Goal: Use online tool/utility: Utilize a website feature to perform a specific function

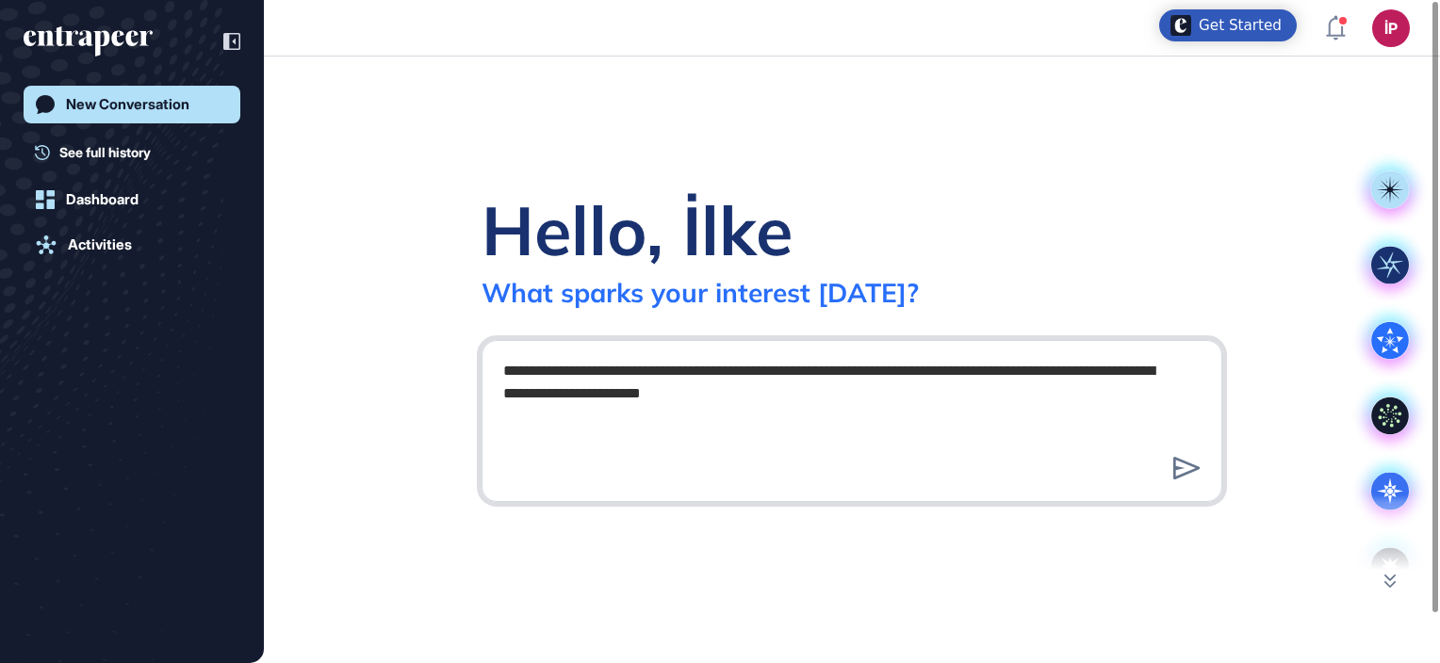
type textarea "**********"
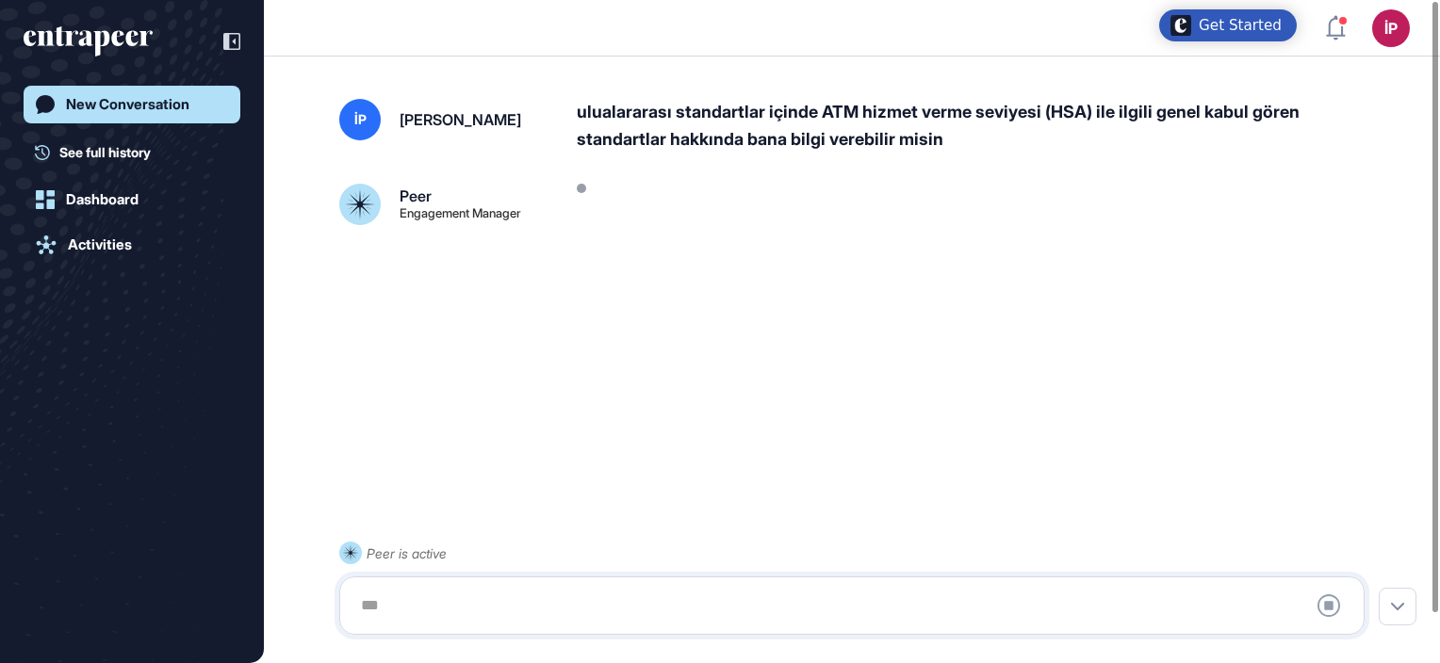
scroll to position [53, 0]
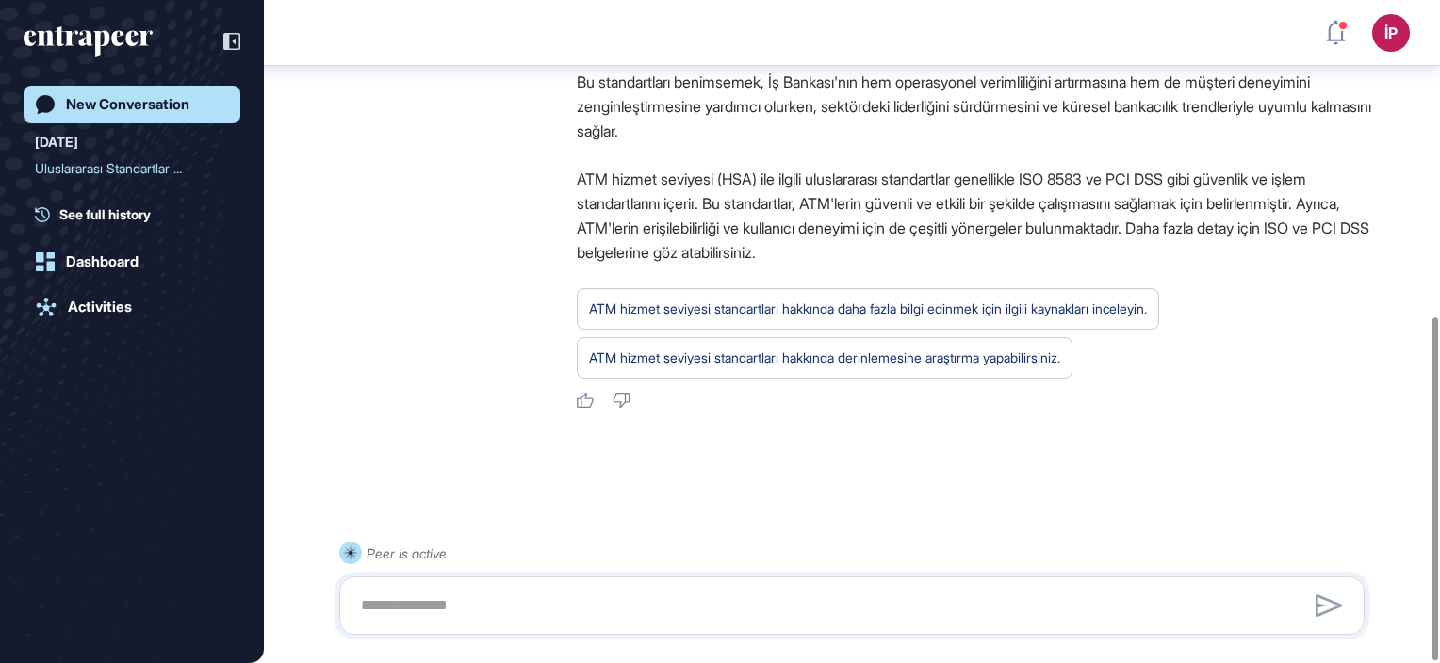
scroll to position [612, 0]
click at [76, 28] on icon "entrapeer-logo" at bounding box center [88, 41] width 129 height 30
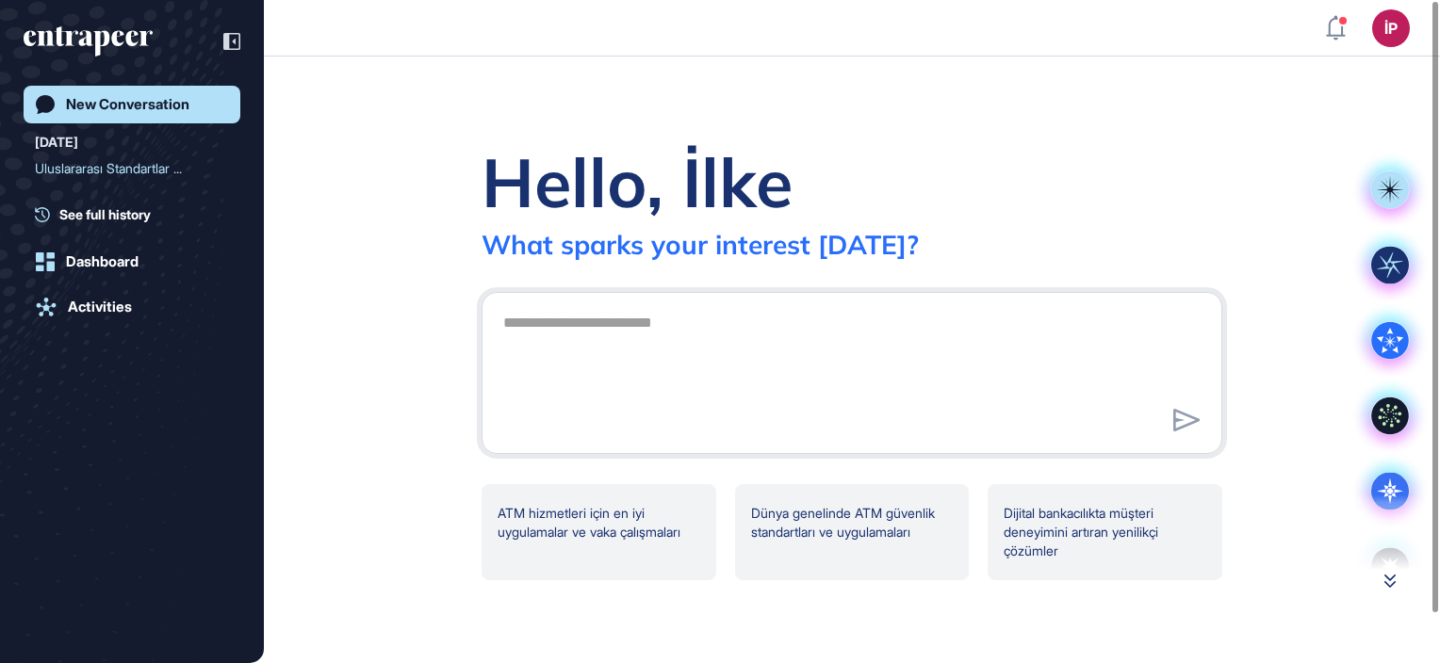
click at [1391, 579] on icon at bounding box center [1389, 581] width 11 height 13
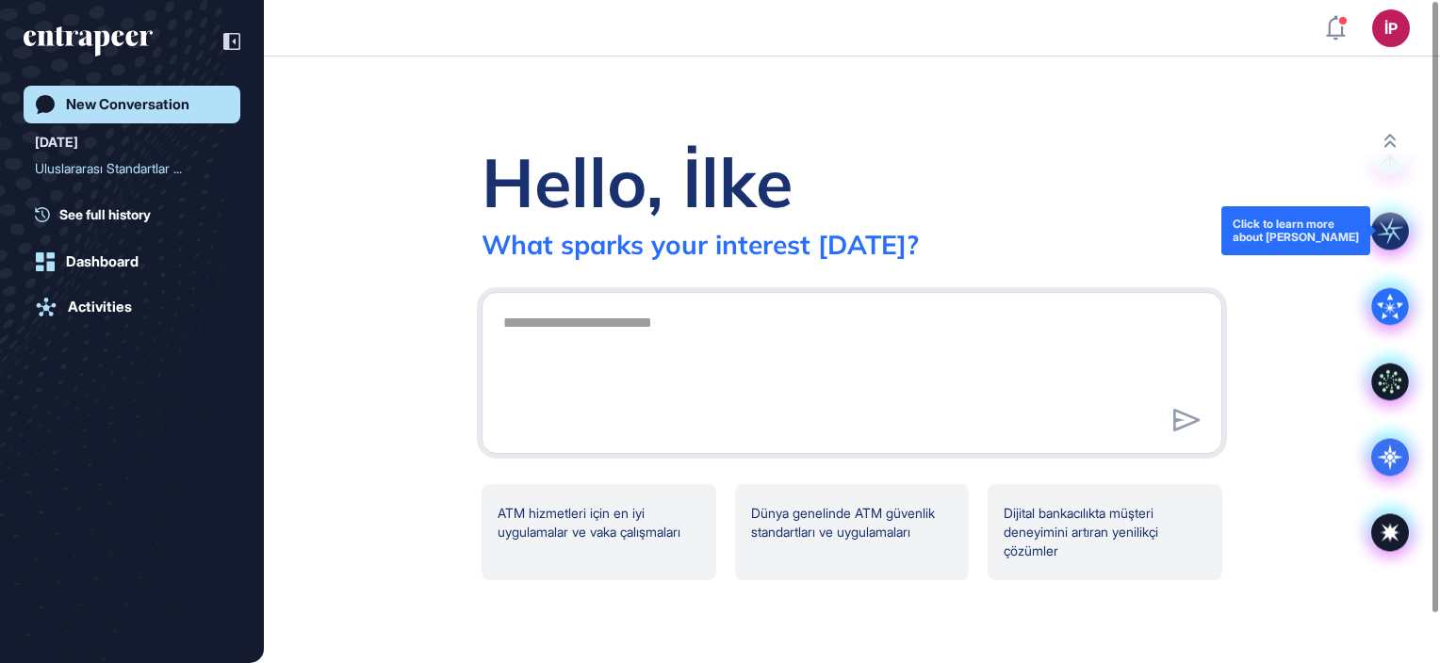
click at [1392, 229] on rect at bounding box center [1390, 231] width 38 height 38
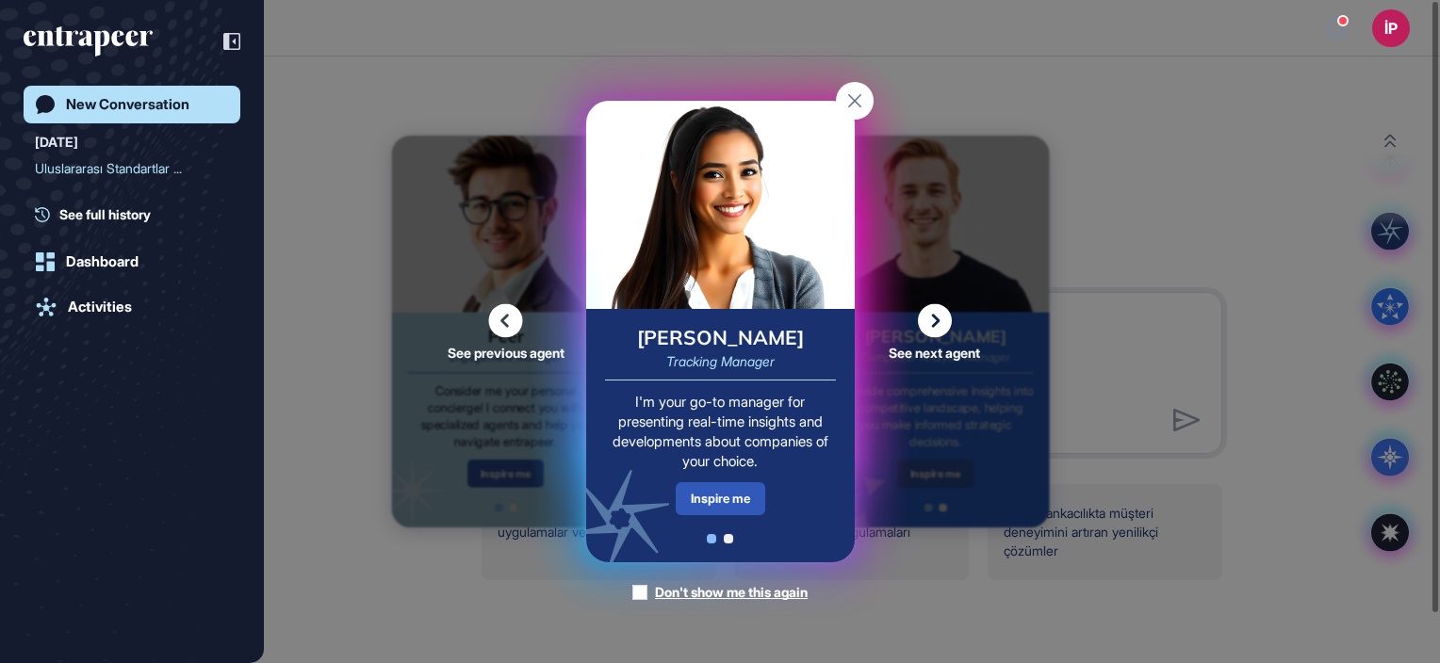
click at [930, 319] on icon at bounding box center [935, 321] width 34 height 34
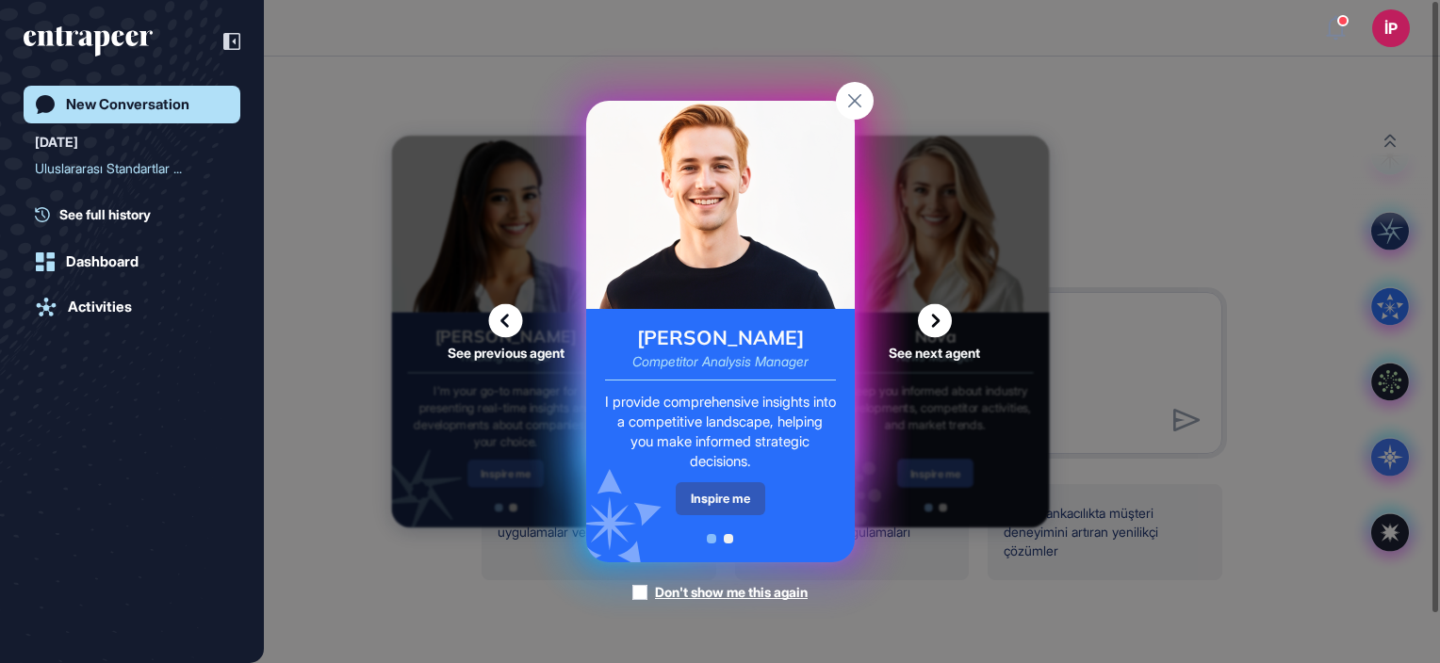
click at [930, 319] on icon at bounding box center [935, 321] width 34 height 34
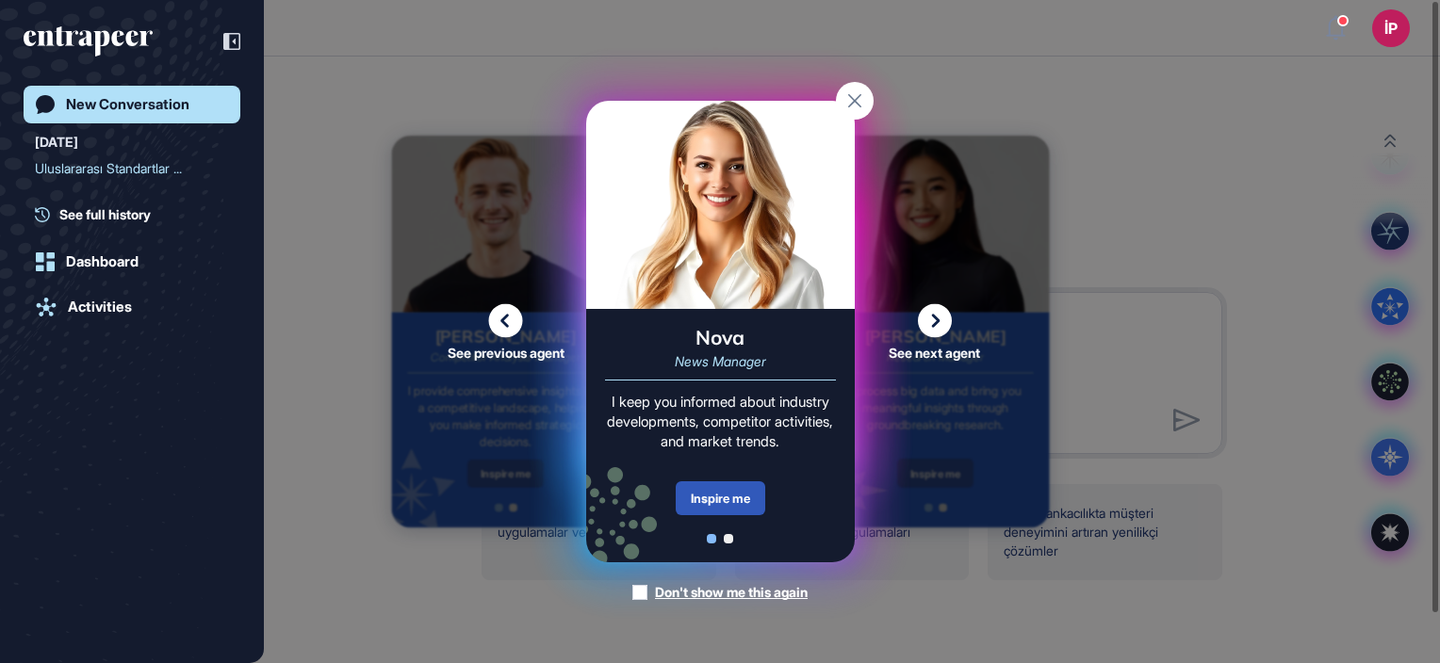
click at [926, 315] on icon at bounding box center [935, 321] width 34 height 34
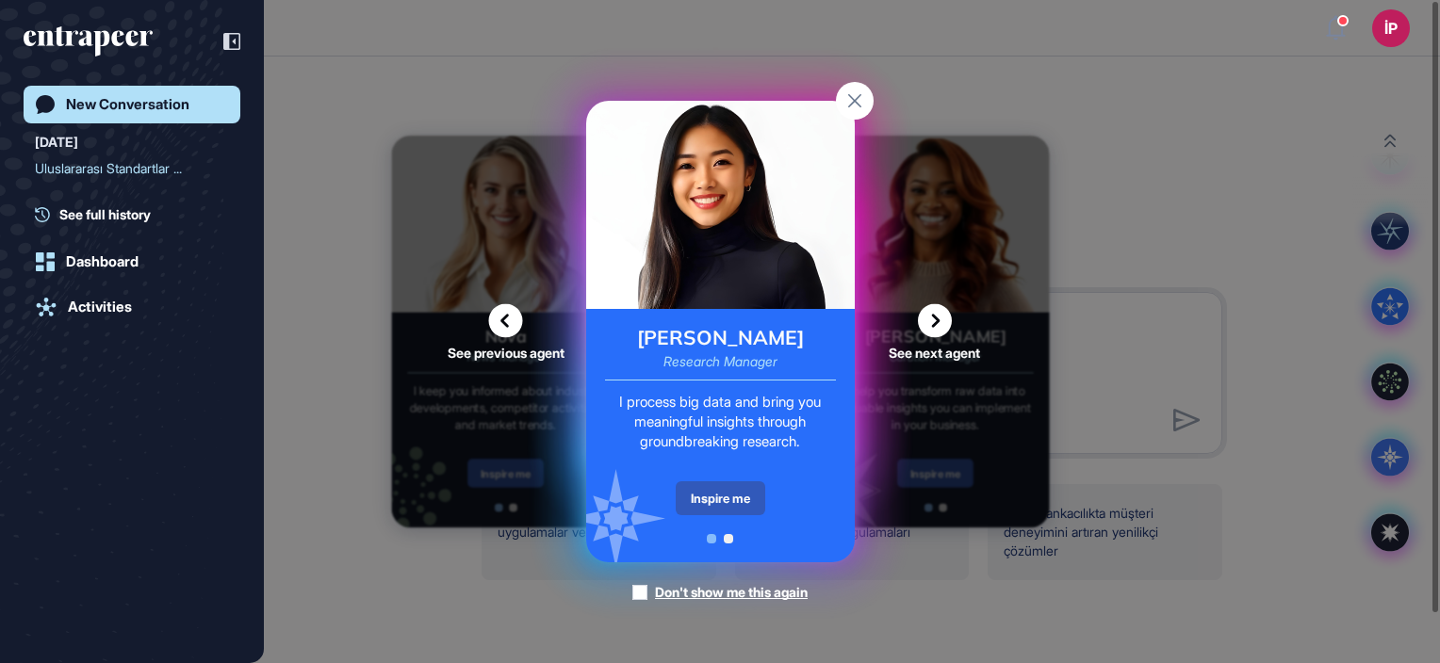
click at [927, 315] on icon at bounding box center [935, 321] width 34 height 34
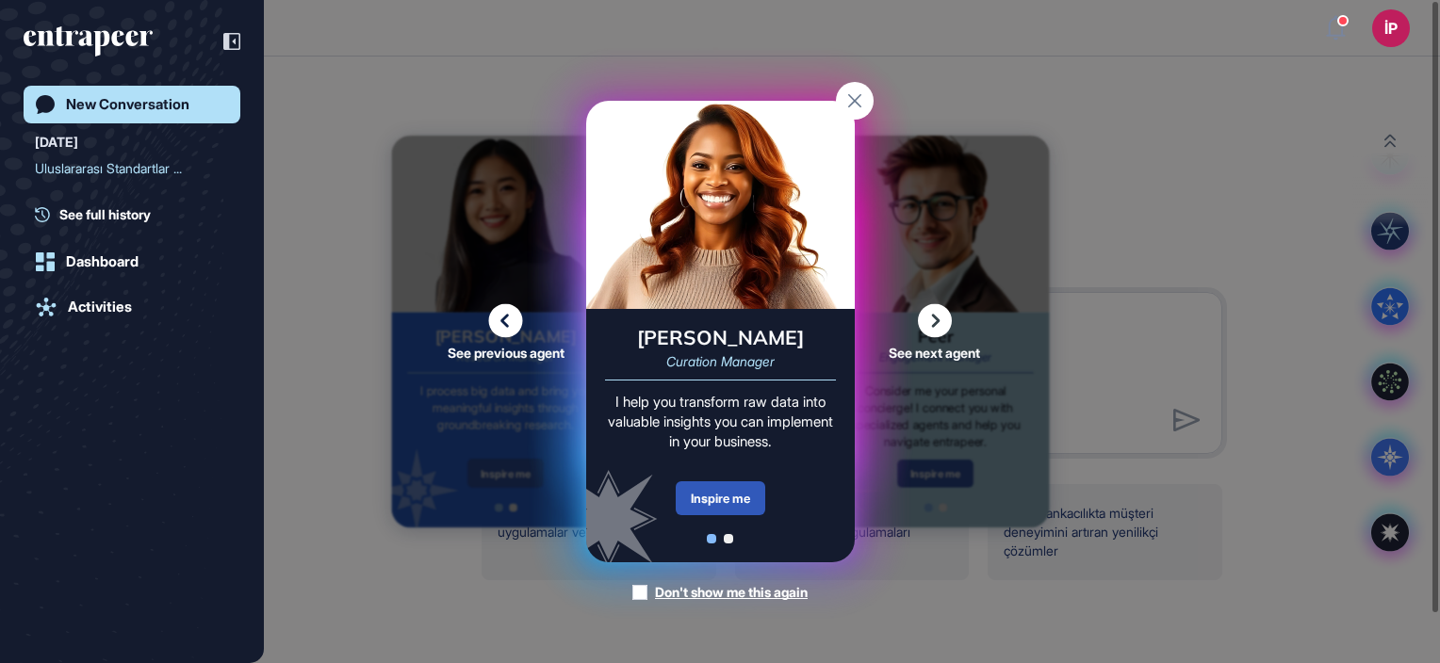
click at [933, 320] on icon at bounding box center [935, 321] width 34 height 34
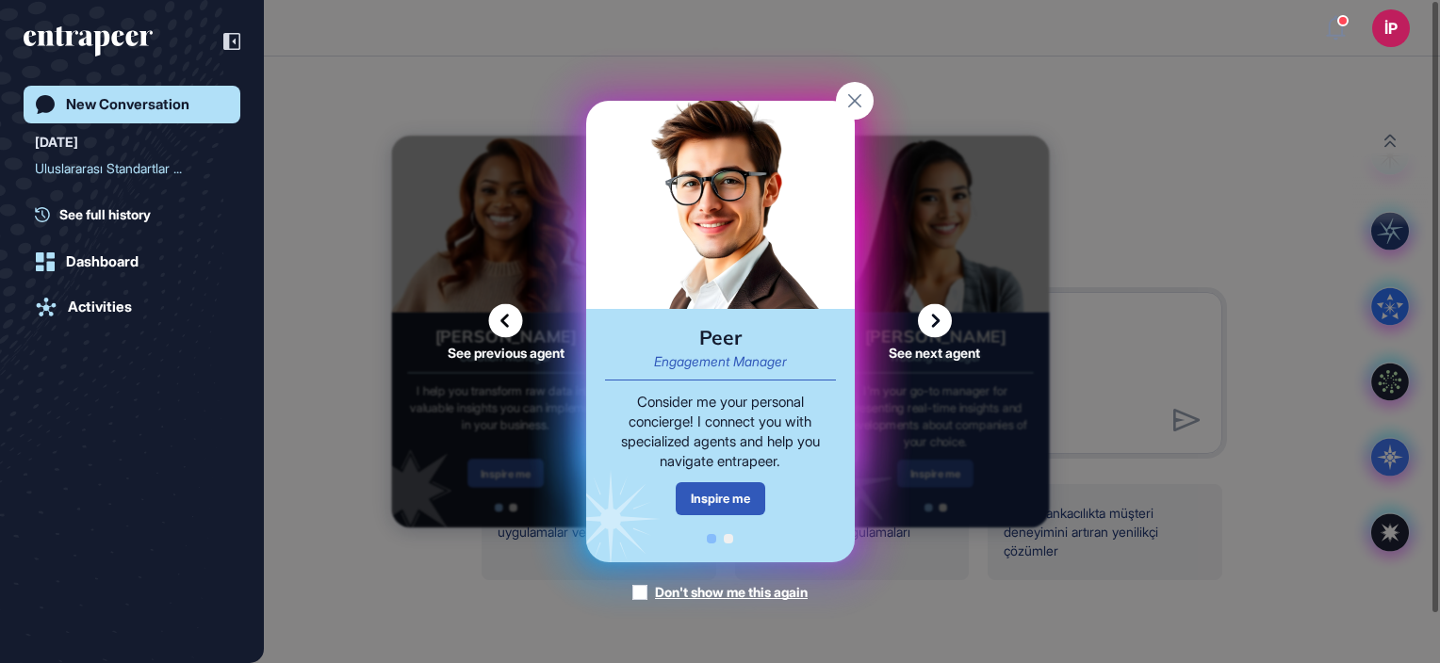
click at [504, 312] on icon at bounding box center [505, 321] width 35 height 34
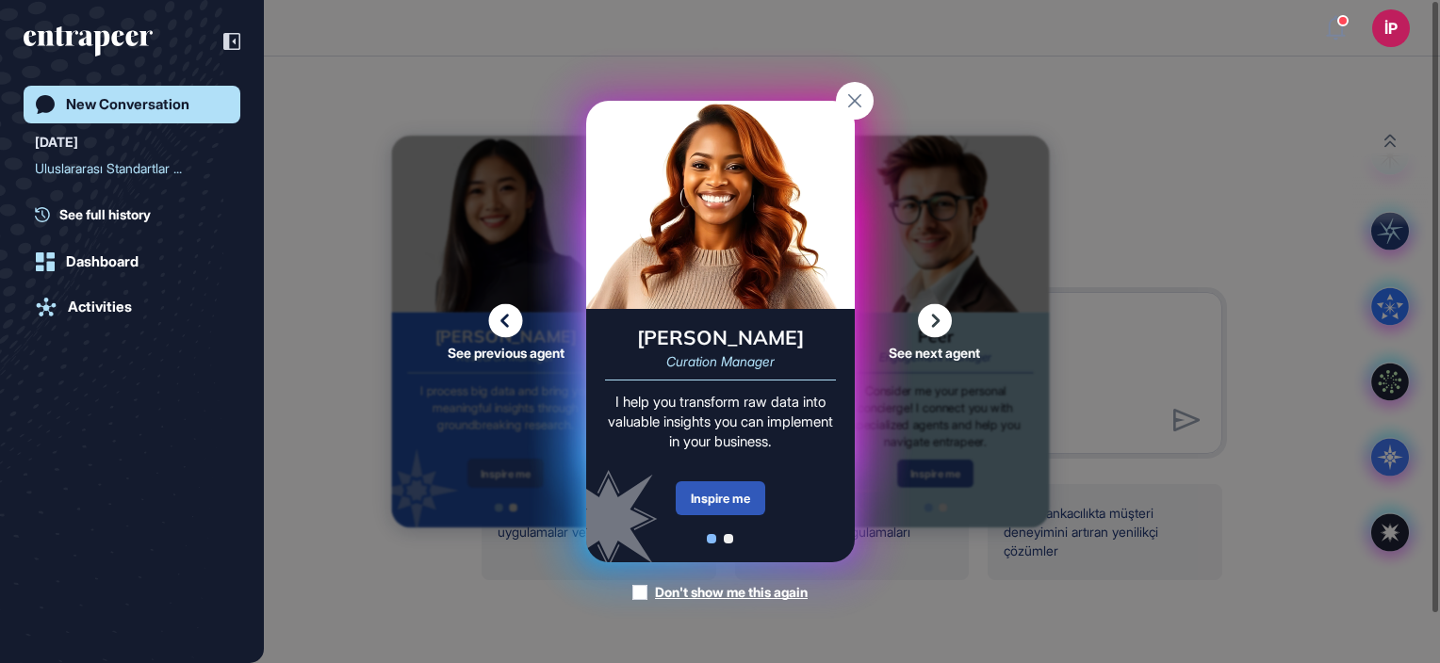
click at [932, 314] on icon at bounding box center [935, 321] width 34 height 34
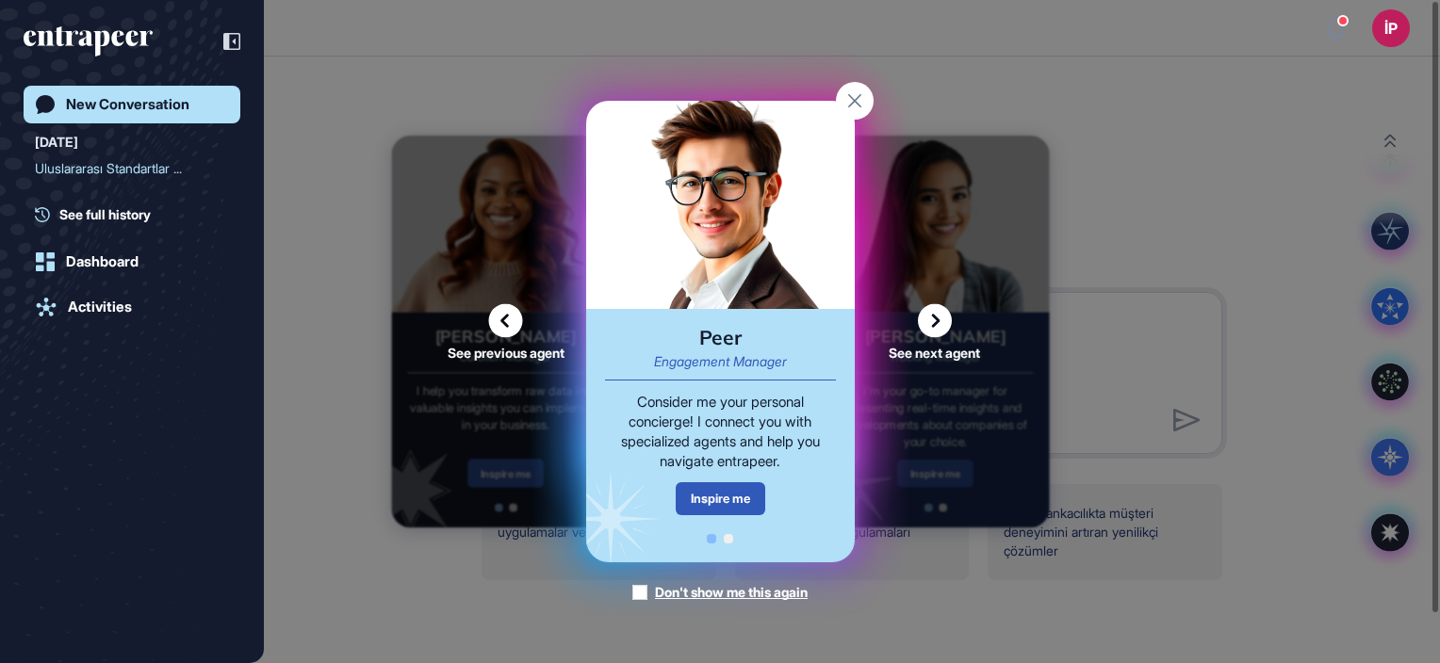
click at [936, 326] on icon at bounding box center [935, 321] width 34 height 34
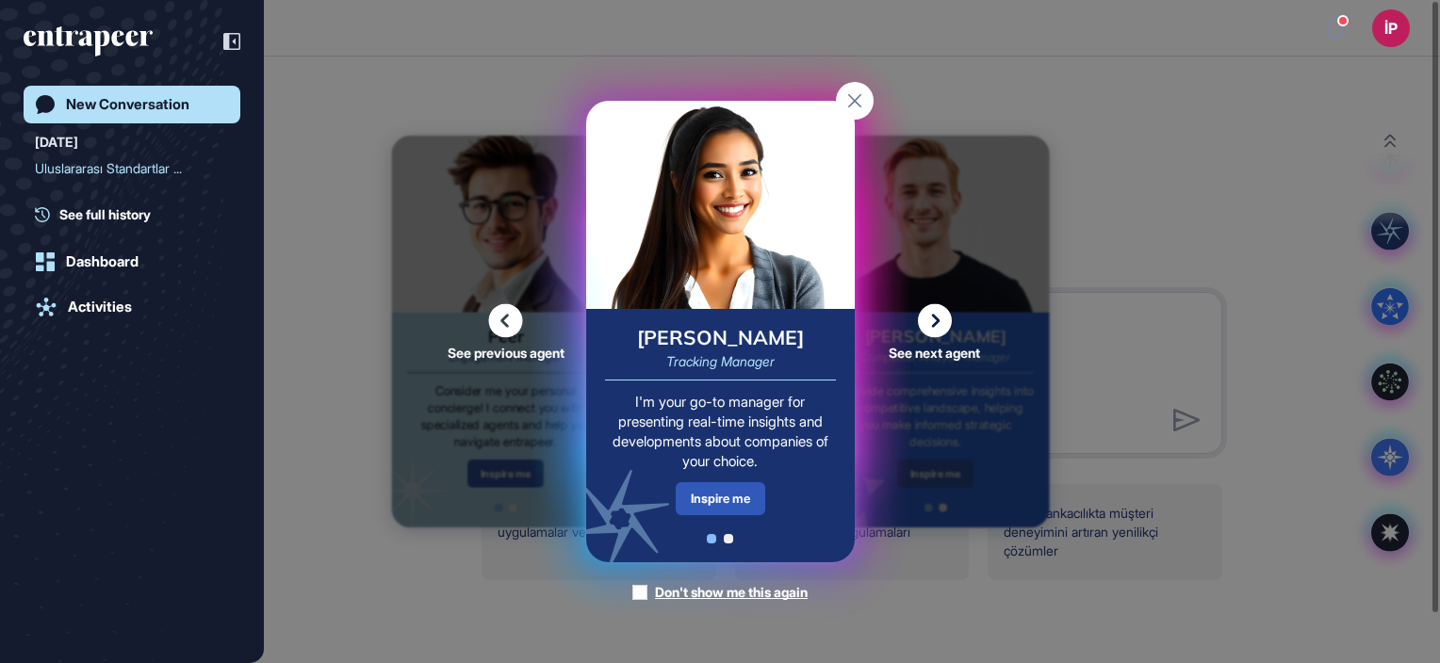
click at [936, 326] on icon at bounding box center [935, 321] width 34 height 34
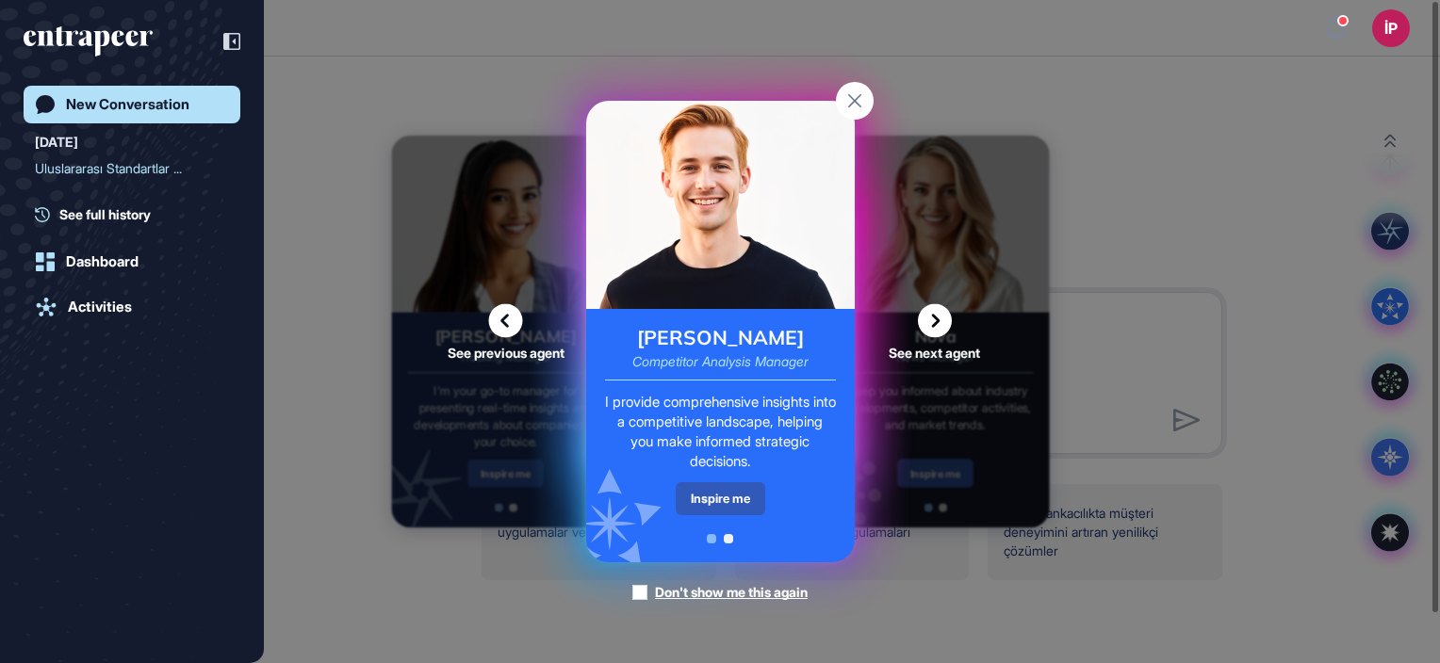
click at [850, 97] on icon at bounding box center [853, 100] width 13 height 13
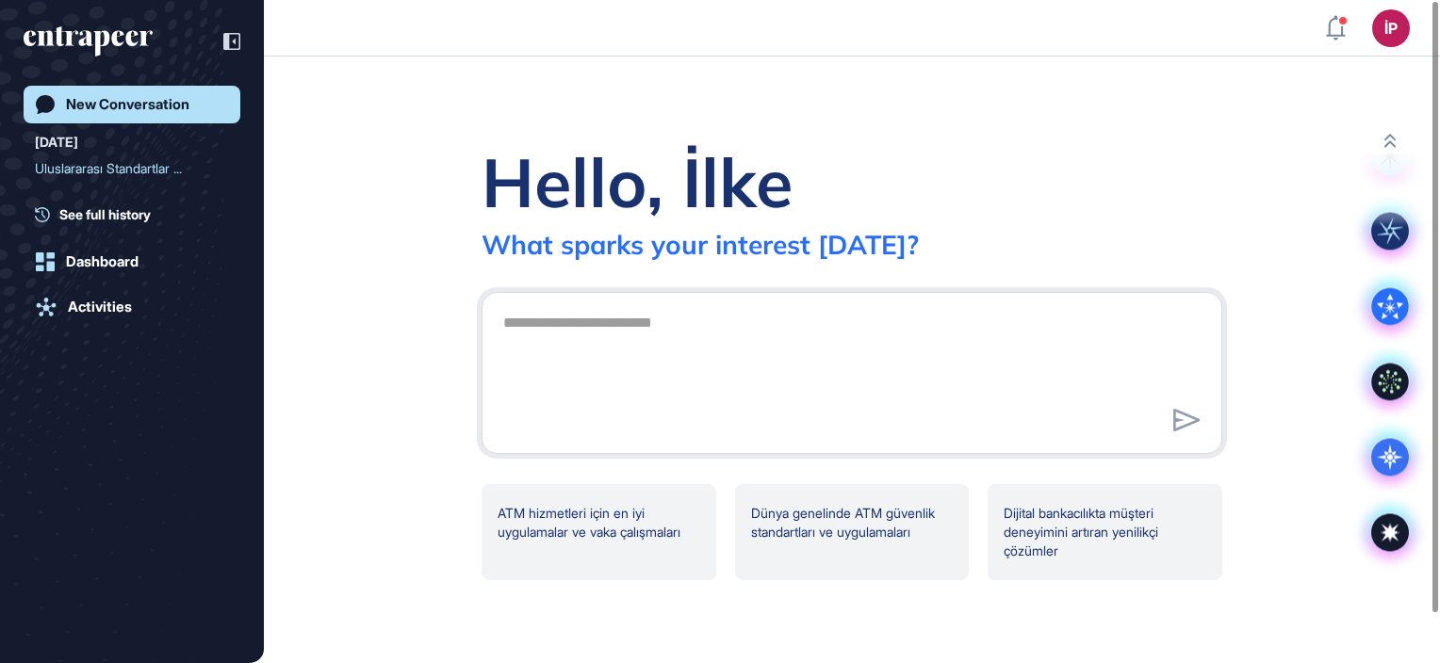
click at [850, 97] on div "Hello, [PERSON_NAME] What sparks your interest [DATE]? ATM hizmetleri için en i…" at bounding box center [852, 360] width 1176 height 607
click at [366, 587] on div "Hello, [PERSON_NAME] What sparks your interest [DATE]? ATM hizmetleri için en i…" at bounding box center [852, 360] width 1176 height 607
